Goal: Task Accomplishment & Management: Manage account settings

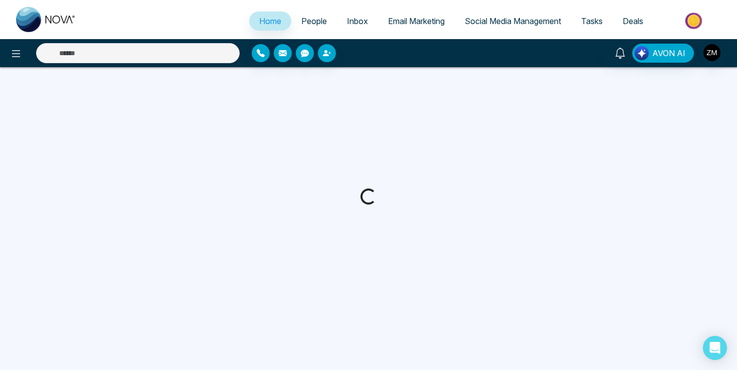
select select "*"
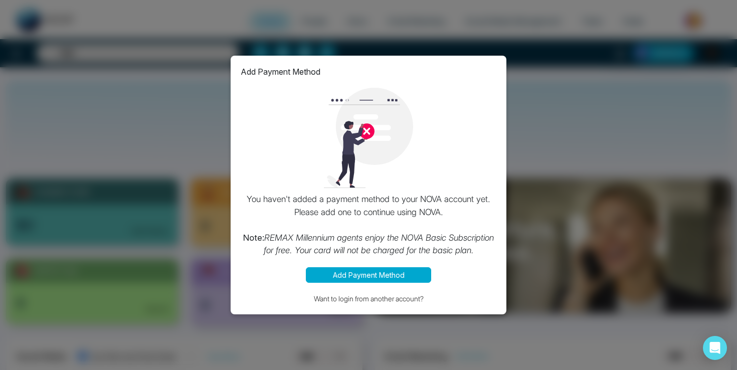
click at [377, 277] on button "Add Payment Method" at bounding box center [368, 275] width 125 height 16
click at [549, 145] on div "Add Payment Method You haven't added a payment method to your NOVA account yet.…" at bounding box center [368, 185] width 737 height 370
click at [584, 124] on div "Add Payment Method You haven't added a payment method to your NOVA account yet.…" at bounding box center [368, 185] width 737 height 370
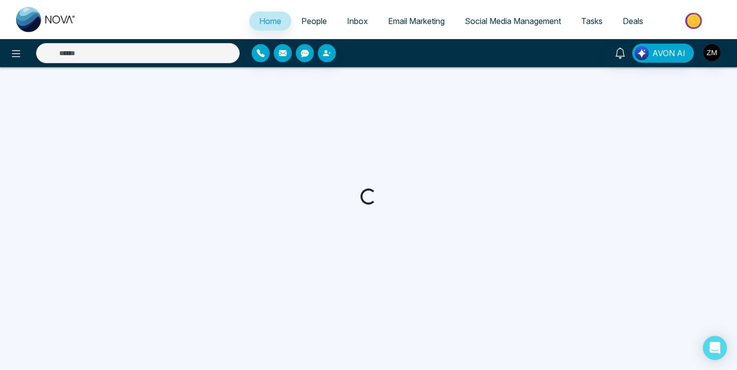
select select "*"
